Goal: Navigation & Orientation: Find specific page/section

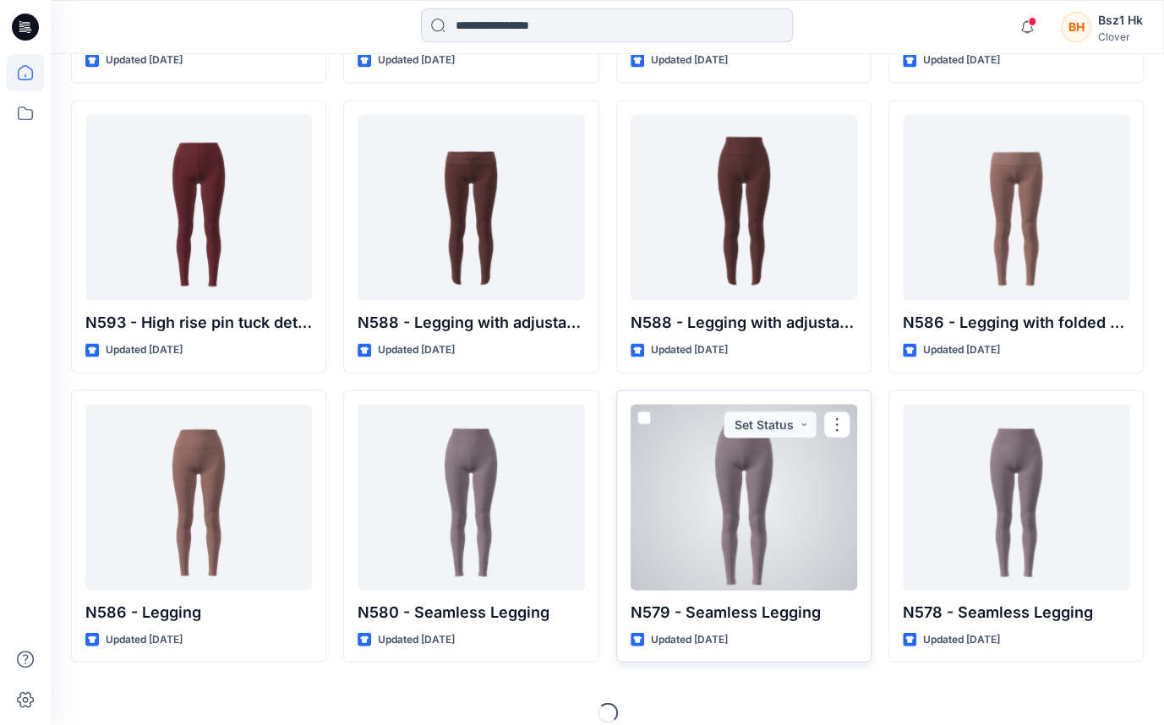
scroll to position [5100, 0]
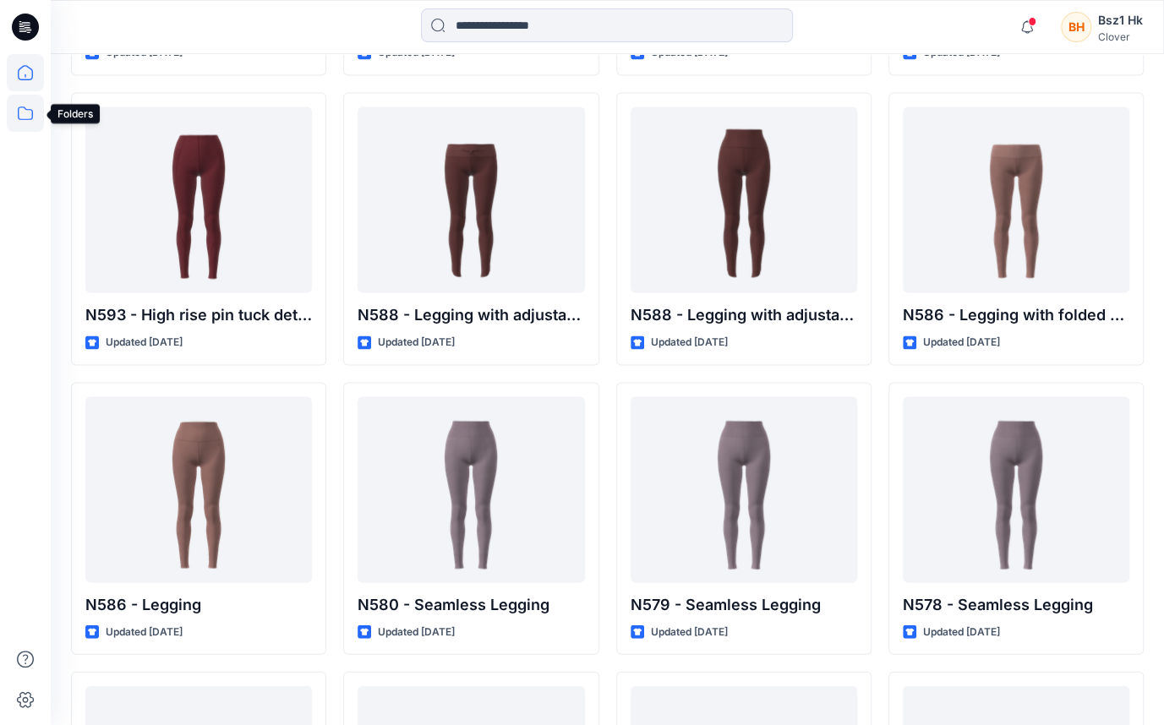
click at [10, 112] on icon at bounding box center [25, 113] width 37 height 37
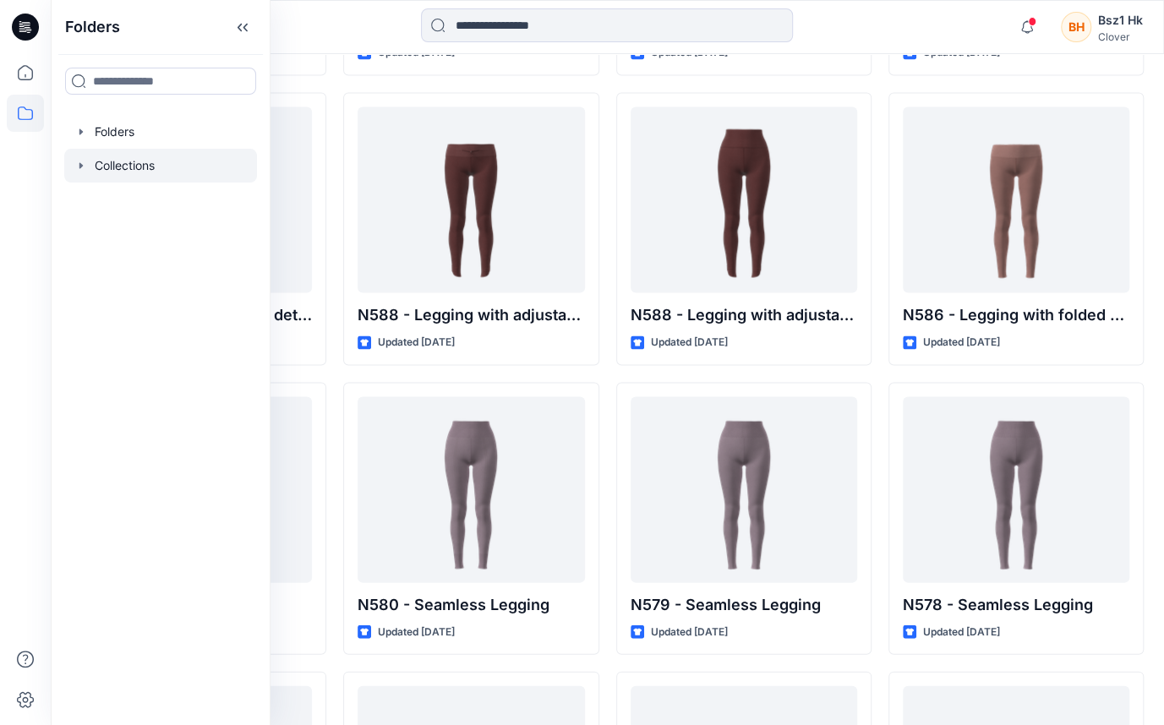
click at [116, 165] on div at bounding box center [160, 166] width 193 height 34
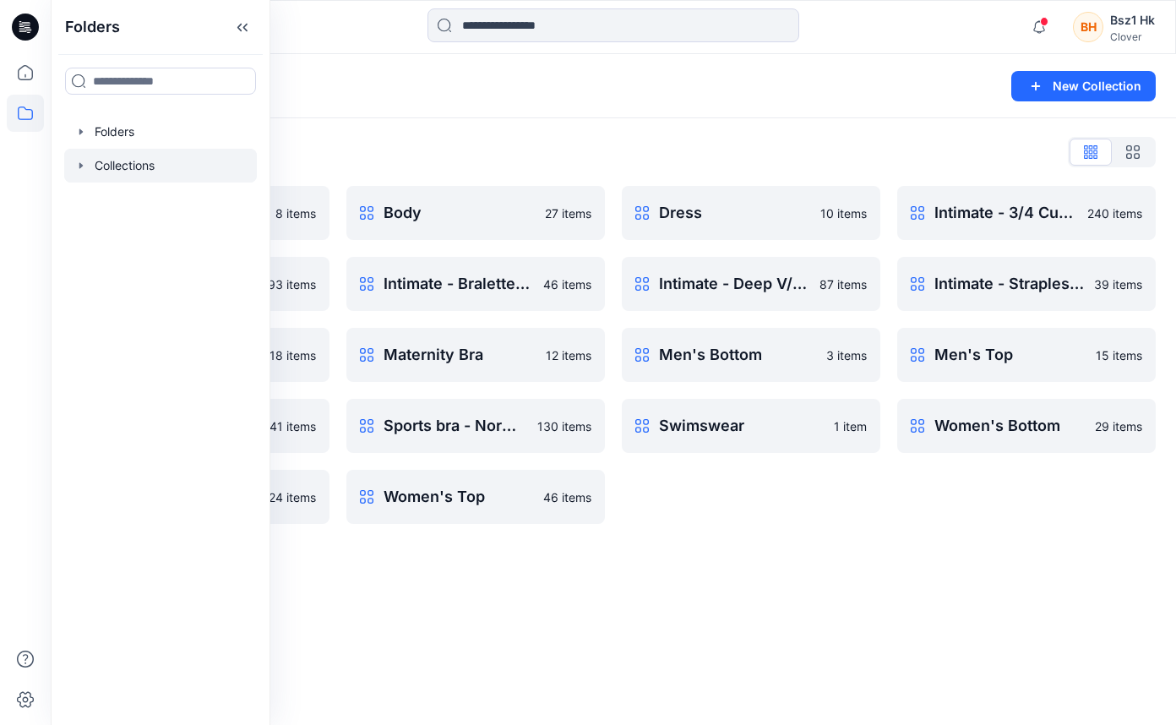
click at [428, 610] on div "Collections New Collection Collections List Baby & Toddler 8 items Intimate - B…" at bounding box center [614, 389] width 1126 height 671
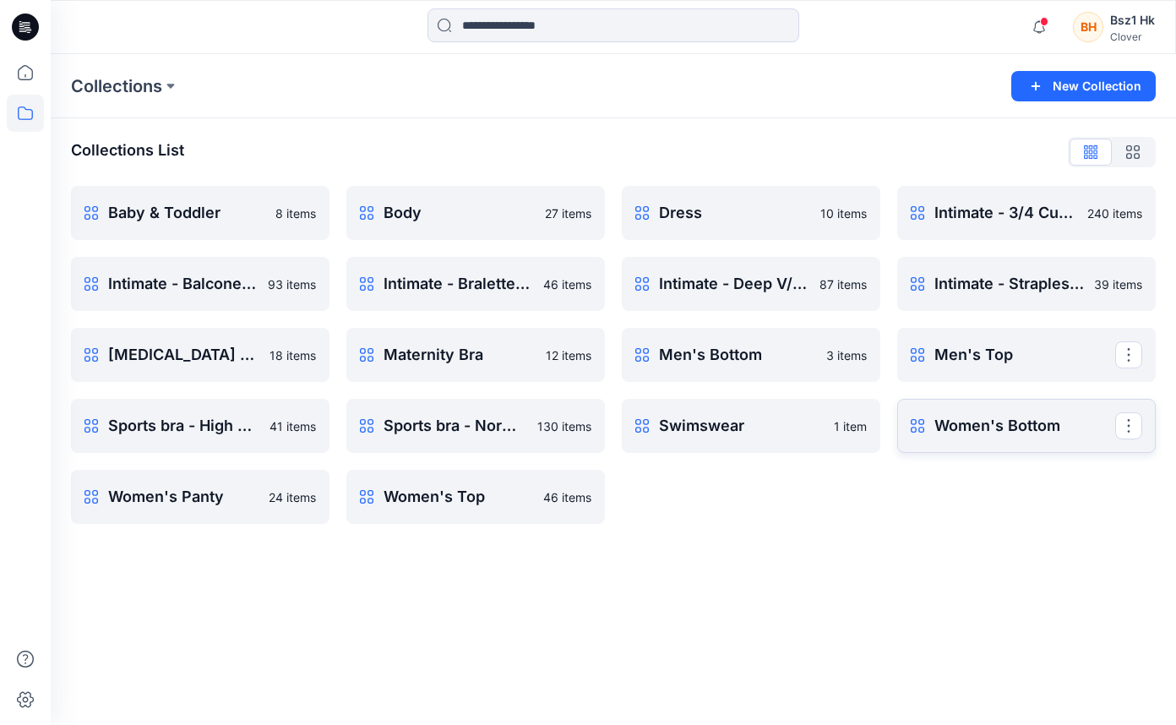
click at [1008, 434] on p "Women's Bottom" at bounding box center [1025, 426] width 181 height 24
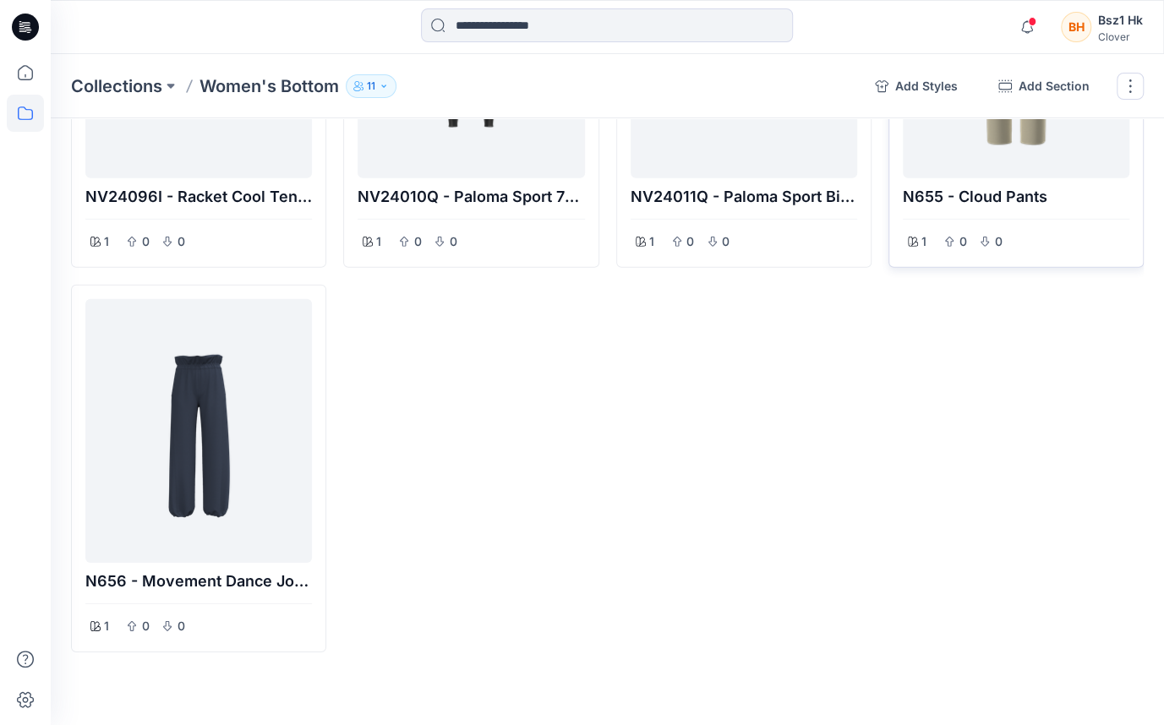
scroll to position [2432, 0]
